Goal: Task Accomplishment & Management: Use online tool/utility

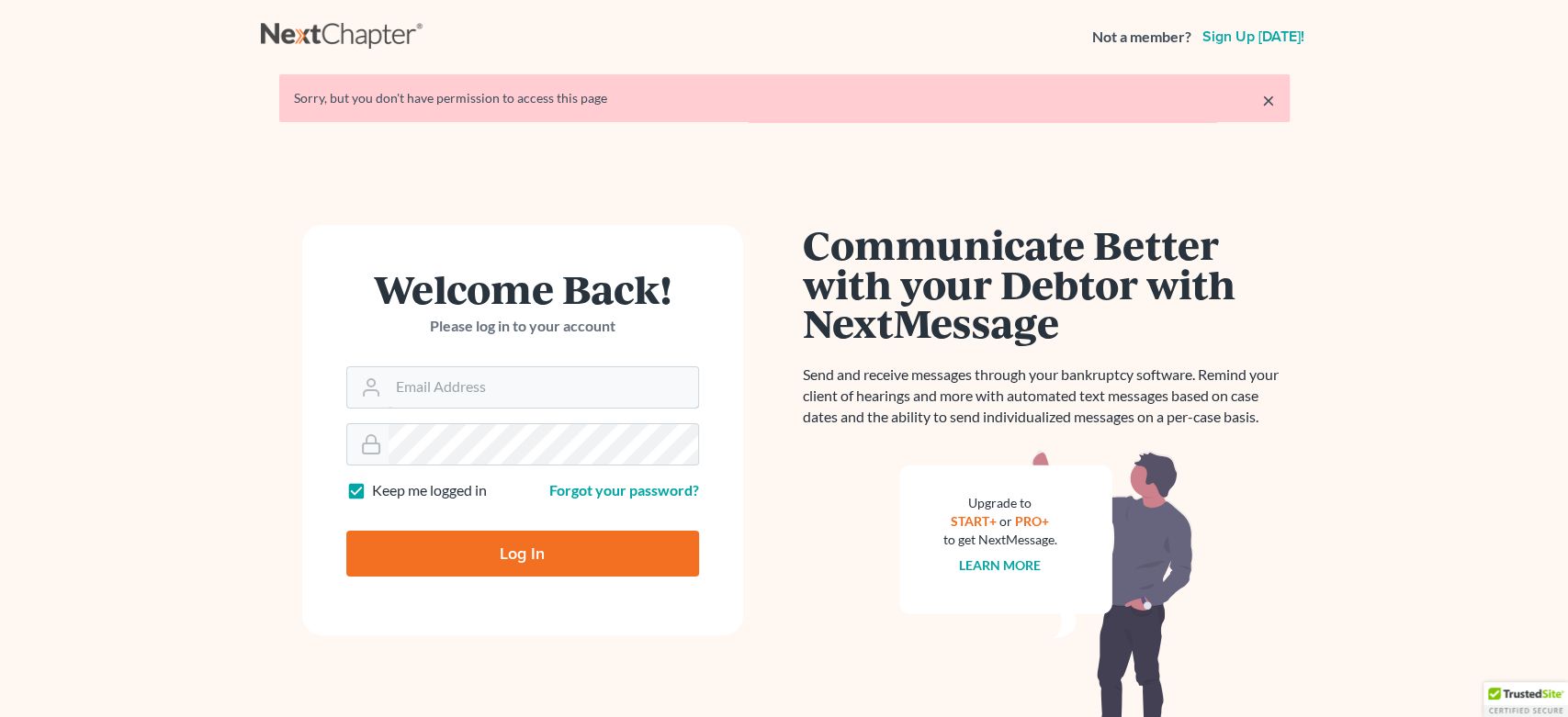
type input "[EMAIL_ADDRESS][DOMAIN_NAME]"
click at [603, 555] on input "Log In" at bounding box center [522, 553] width 352 height 46
type input "Thinking..."
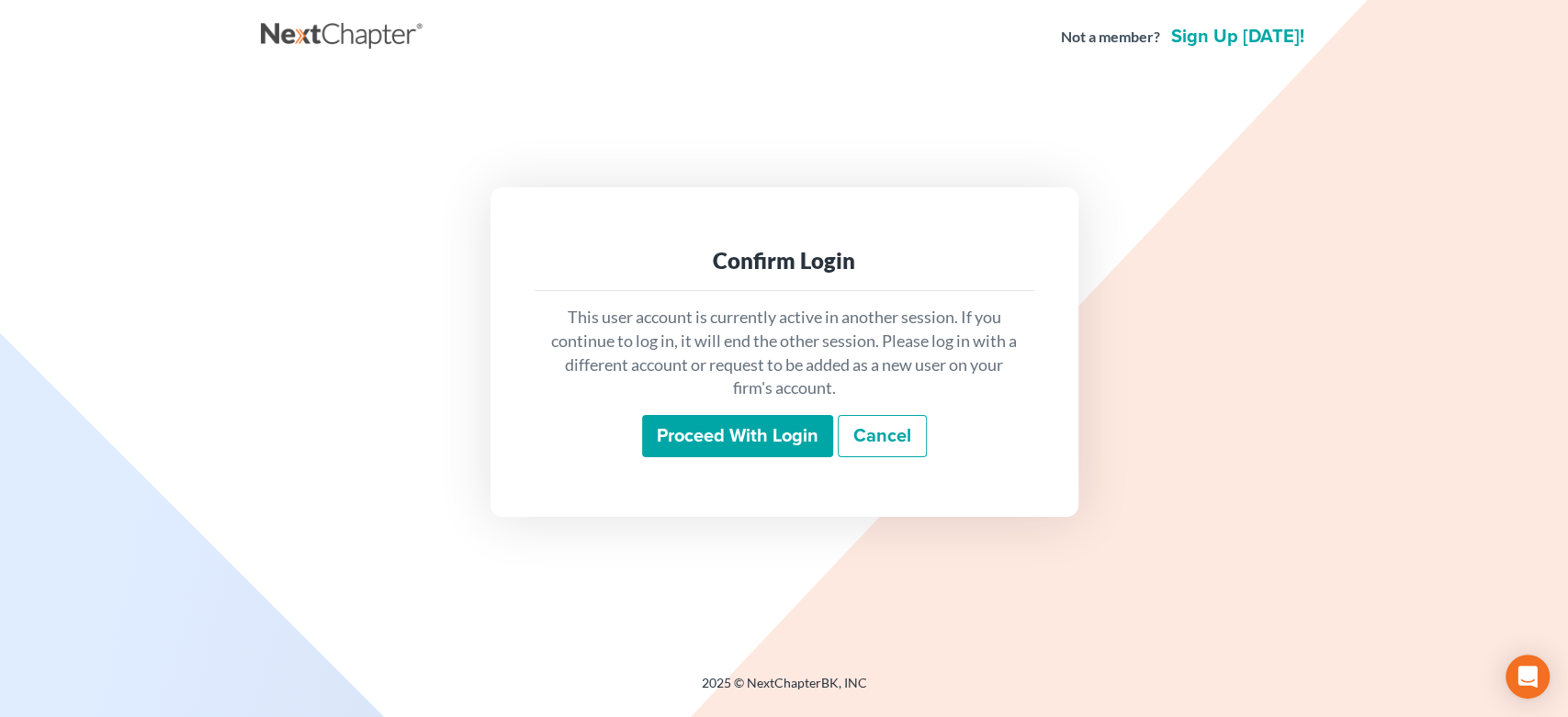
click at [703, 424] on input "Proceed with login" at bounding box center [738, 436] width 191 height 42
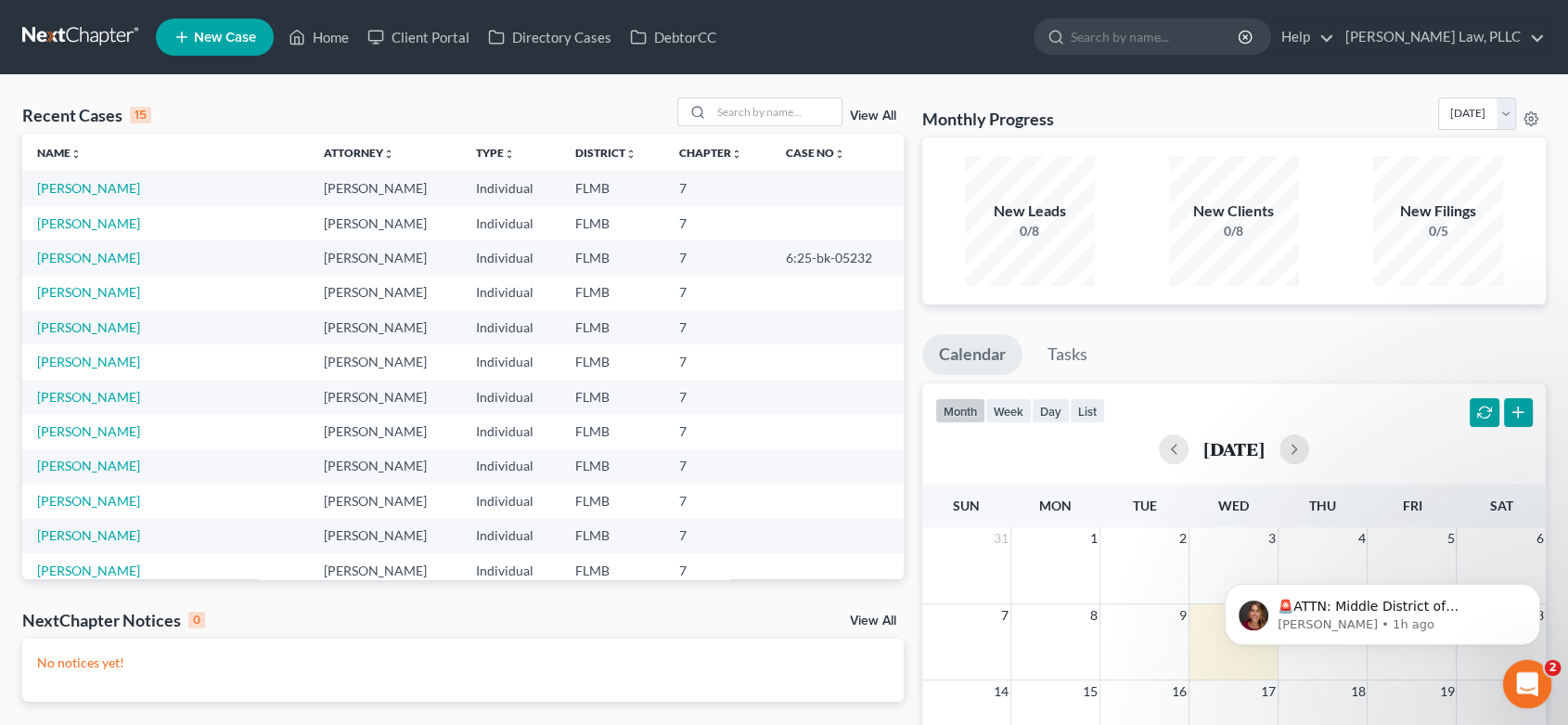
click at [1501, 682] on div "Open Intercom Messenger" at bounding box center [1524, 681] width 61 height 61
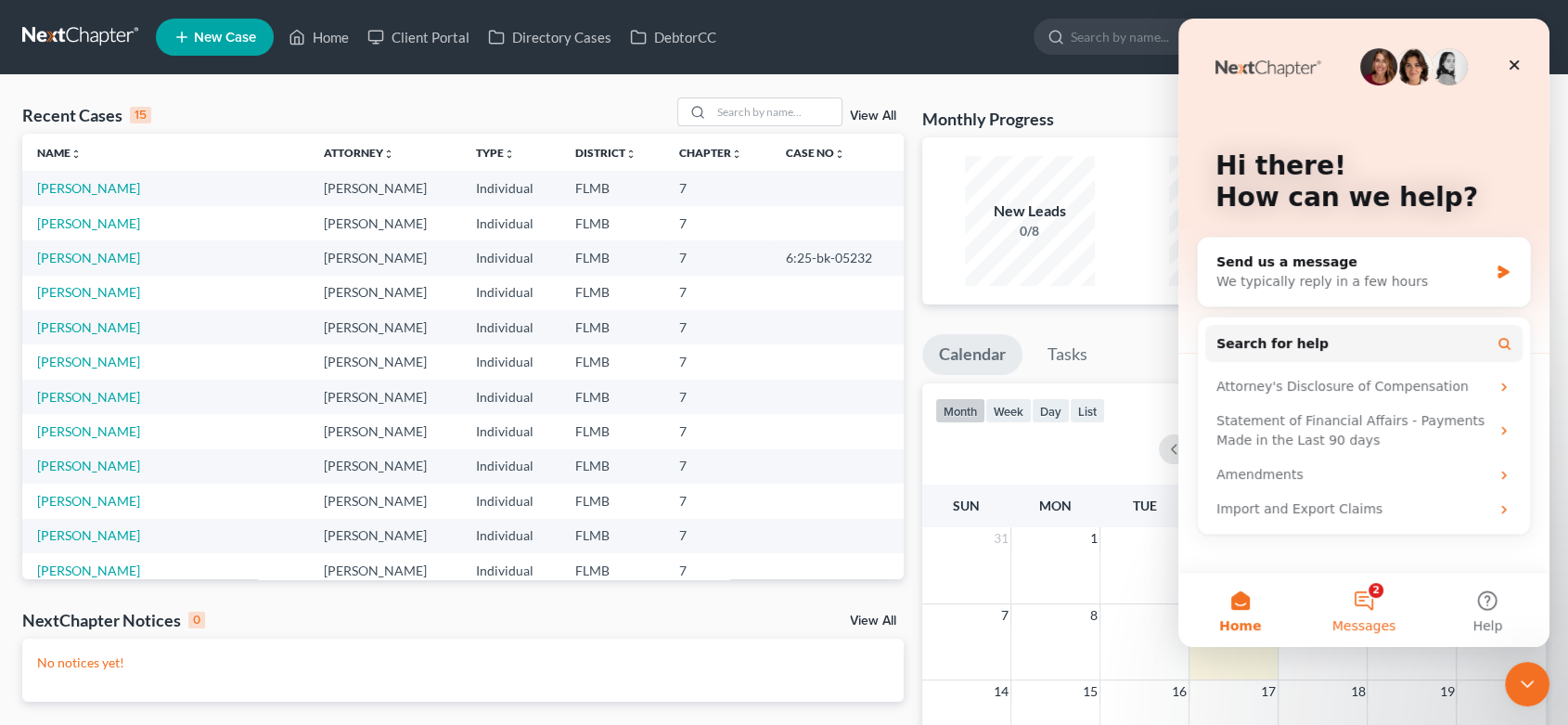
click at [1368, 602] on button "2 Messages" at bounding box center [1364, 609] width 124 height 74
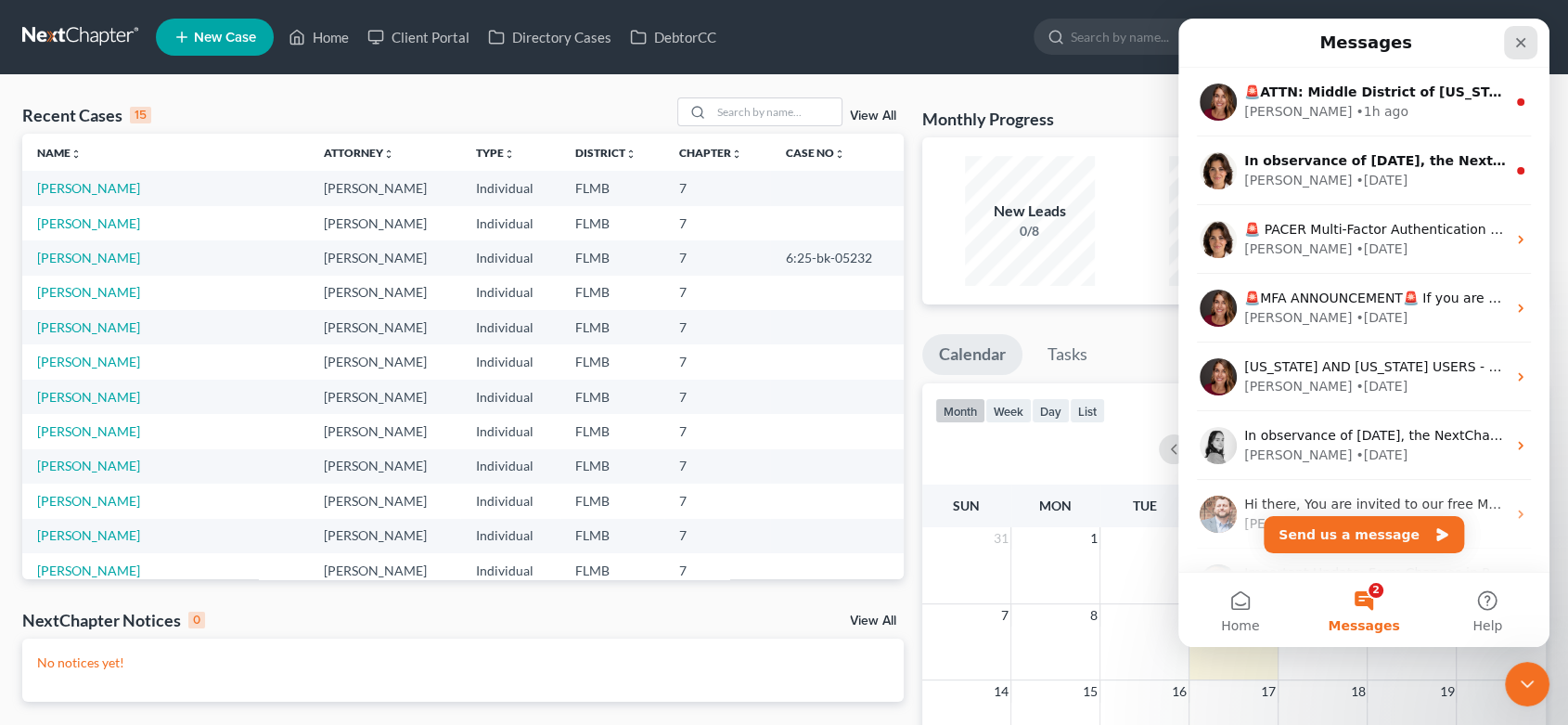
click at [1525, 45] on icon "Close" at bounding box center [1520, 42] width 15 height 15
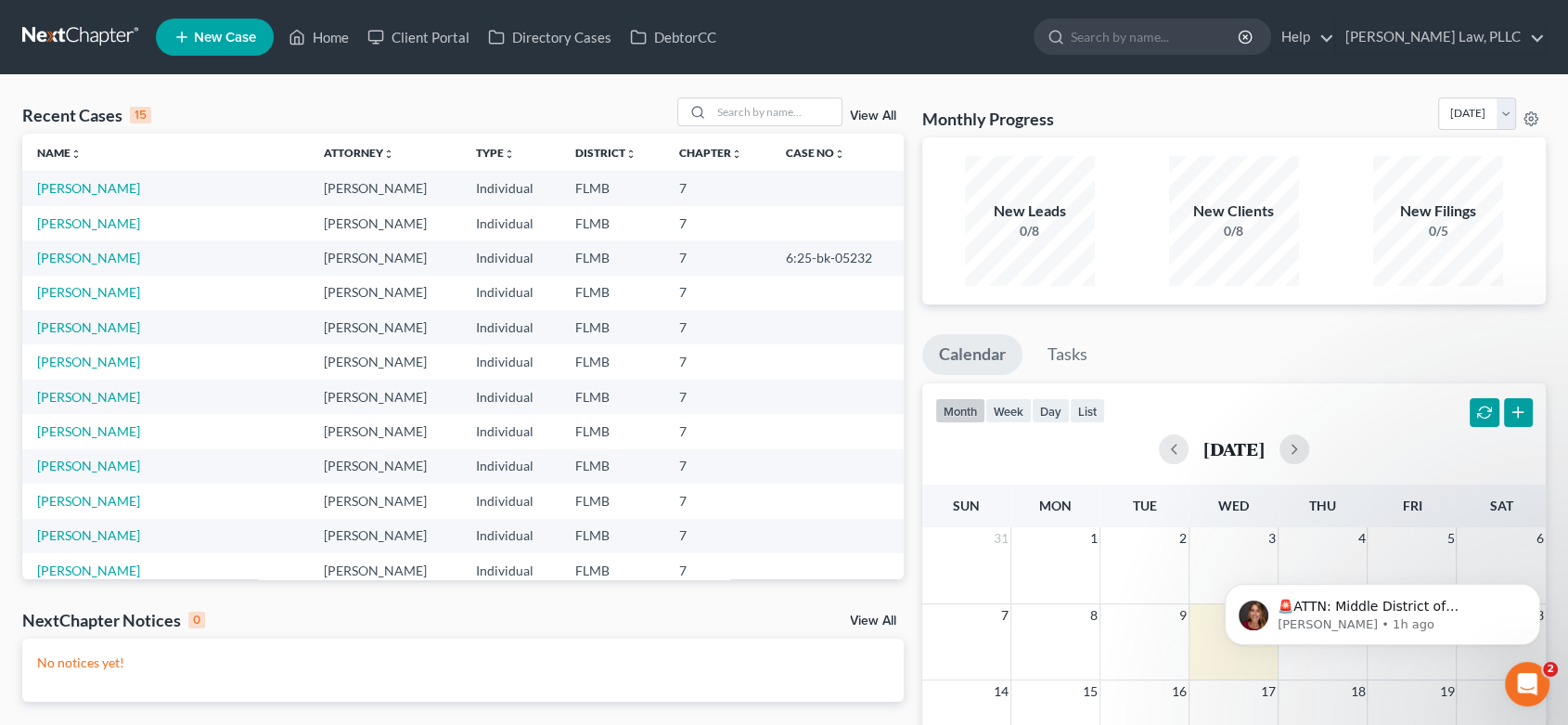
click at [47, 34] on link at bounding box center [81, 37] width 119 height 34
